Goal: Information Seeking & Learning: Check status

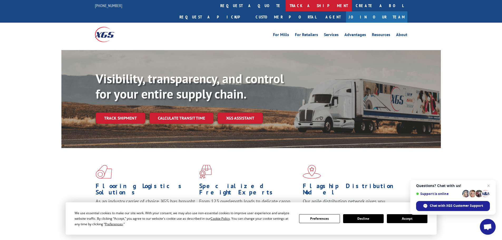
click at [286, 4] on link "track a shipment" at bounding box center [319, 5] width 66 height 11
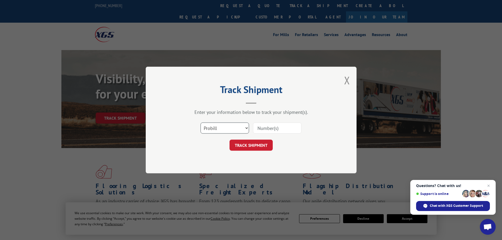
click at [212, 124] on select "Select category... Probill BOL PO" at bounding box center [225, 128] width 49 height 11
select select "po"
click at [201, 123] on select "Select category... Probill BOL PO" at bounding box center [225, 128] width 49 height 11
click at [272, 128] on input at bounding box center [277, 128] width 49 height 11
paste input "15529417"
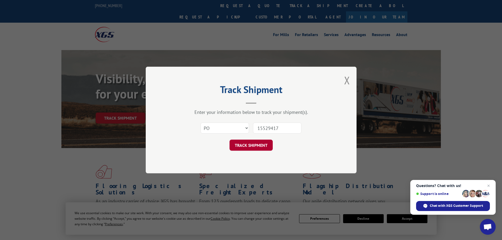
type input "15529417"
click at [243, 147] on button "TRACK SHIPMENT" at bounding box center [251, 145] width 43 height 11
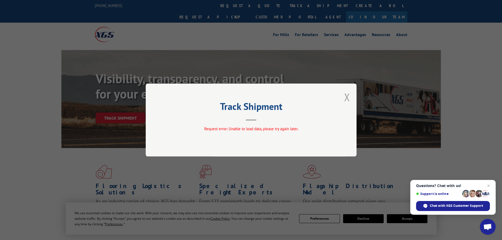
click at [348, 97] on button "Close modal" at bounding box center [347, 97] width 6 height 14
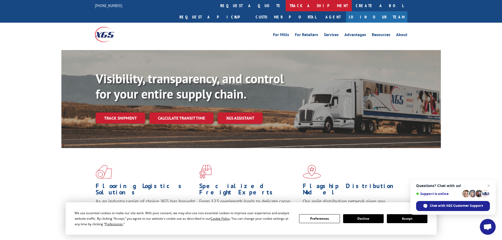
click at [286, 8] on link "track a shipment" at bounding box center [319, 5] width 66 height 11
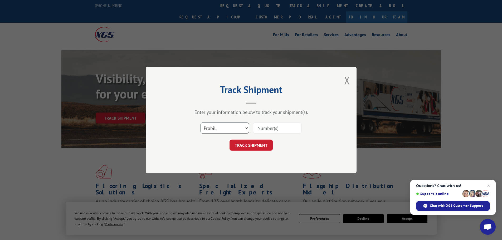
click at [223, 128] on select "Select category... Probill BOL PO" at bounding box center [225, 128] width 49 height 11
select select "po"
click at [201, 123] on select "Select category... Probill BOL PO" at bounding box center [225, 128] width 49 height 11
click at [275, 129] on input at bounding box center [277, 128] width 49 height 11
paste input "15529346"
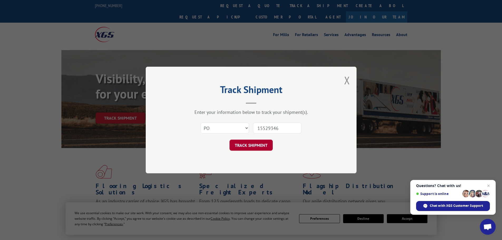
type input "15529346"
click at [251, 143] on button "TRACK SHIPMENT" at bounding box center [251, 145] width 43 height 11
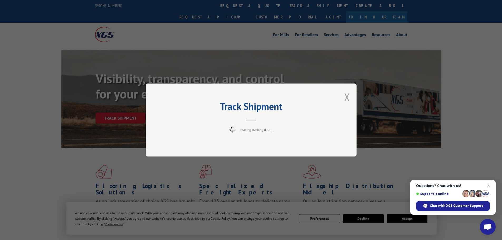
click at [348, 97] on button "Close modal" at bounding box center [347, 97] width 6 height 14
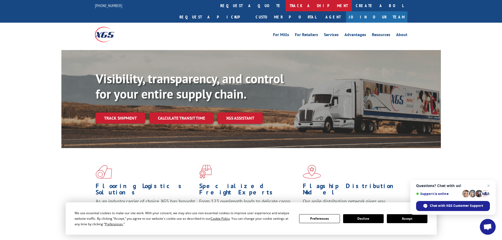
click at [286, 5] on link "track a shipment" at bounding box center [319, 5] width 66 height 11
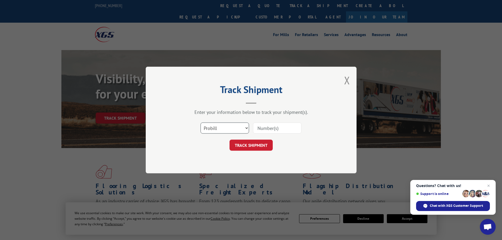
click at [244, 128] on select "Select category... Probill BOL PO" at bounding box center [225, 128] width 49 height 11
select select "po"
click at [201, 123] on select "Select category... Probill BOL PO" at bounding box center [225, 128] width 49 height 11
click at [276, 129] on input at bounding box center [277, 128] width 49 height 11
paste input "15529346"
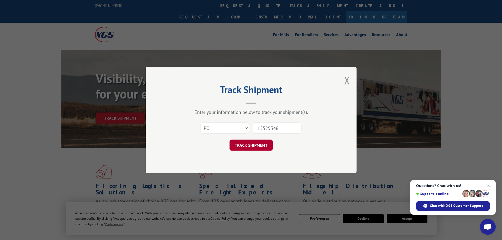
type input "15529346"
click at [255, 150] on button "TRACK SHIPMENT" at bounding box center [251, 145] width 43 height 11
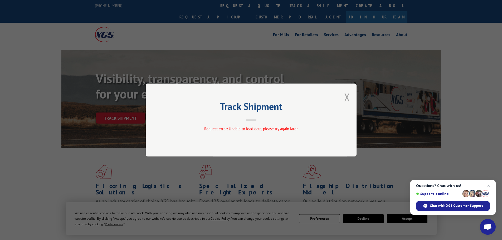
click at [347, 96] on button "Close modal" at bounding box center [347, 97] width 6 height 14
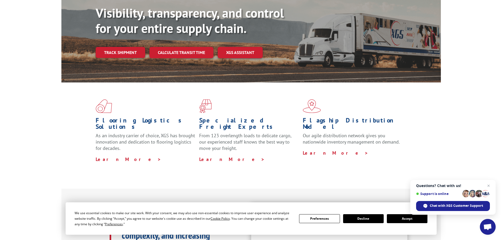
scroll to position [105, 0]
